Goal: Information Seeking & Learning: Learn about a topic

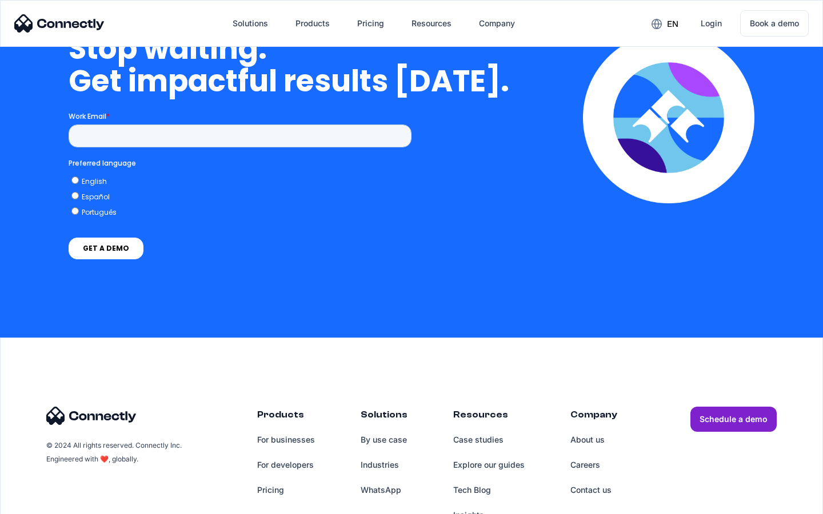
scroll to position [4698, 0]
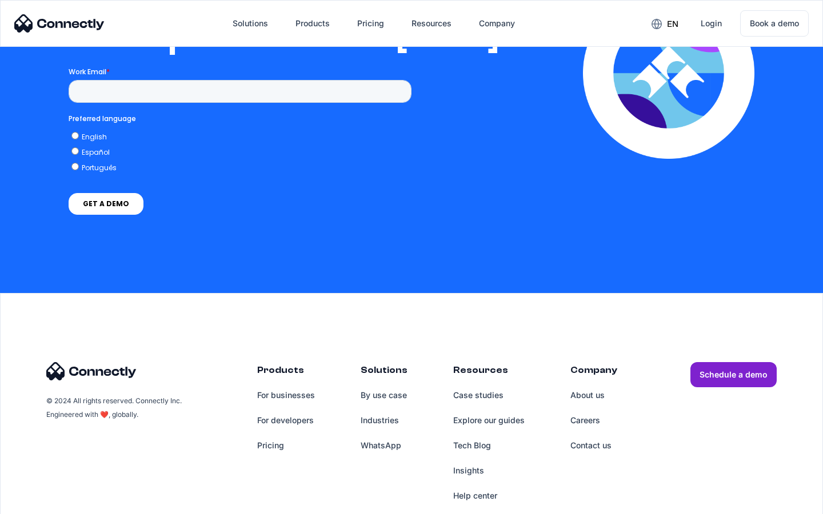
scroll to position [2324, 0]
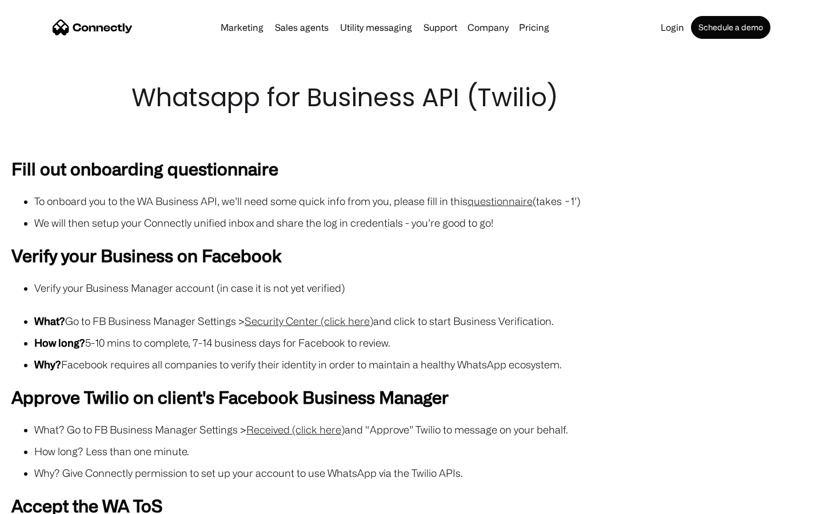
scroll to position [993, 0]
